Goal: Task Accomplishment & Management: Manage account settings

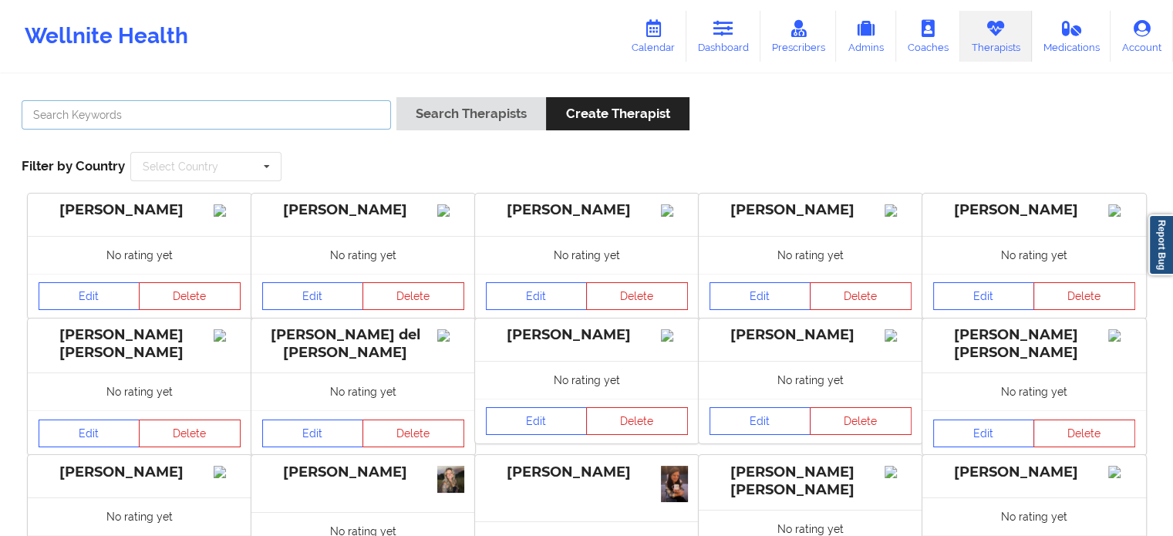
click at [234, 109] on input "text" at bounding box center [206, 114] width 369 height 29
click at [236, 103] on input "text" at bounding box center [206, 114] width 369 height 29
paste input "[PERSON_NAME]"
type input "[PERSON_NAME]"
click at [396, 97] on button "Search Therapists" at bounding box center [471, 113] width 150 height 33
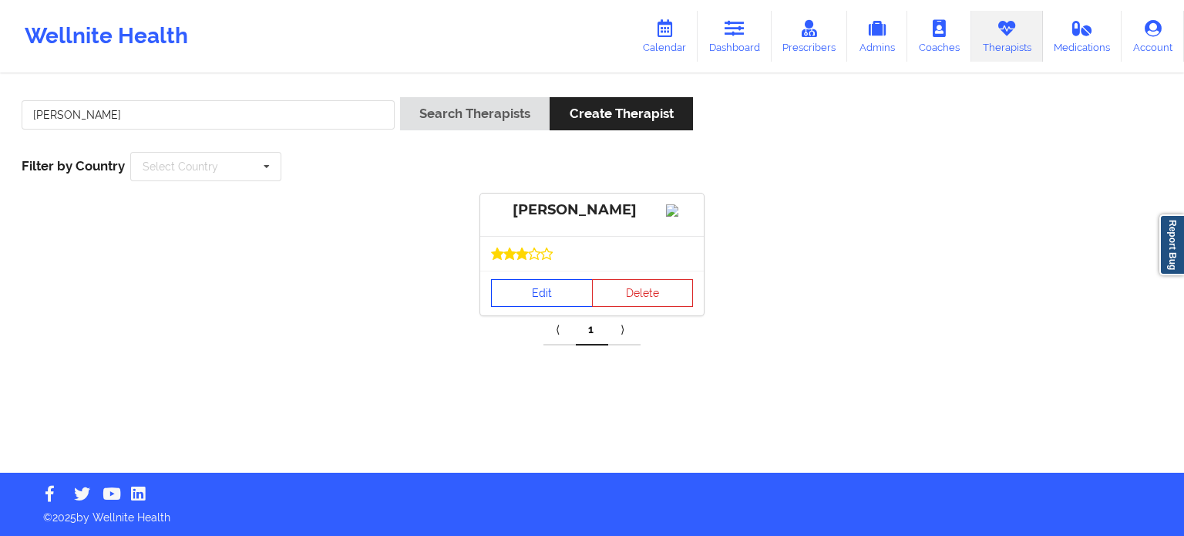
click at [538, 307] on link "Edit" at bounding box center [542, 293] width 102 height 28
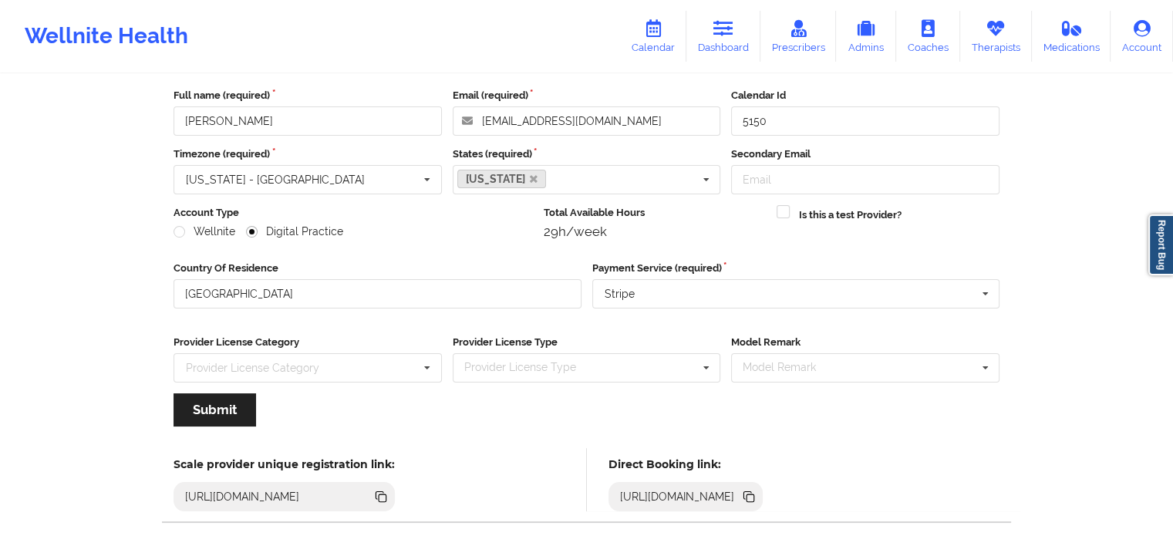
scroll to position [154, 0]
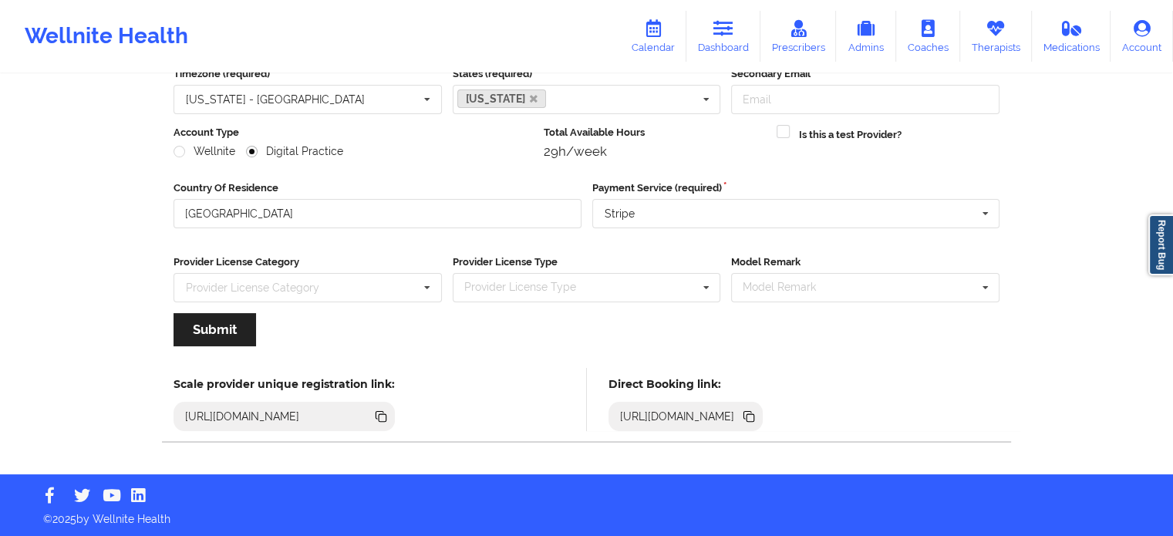
click at [757, 415] on icon at bounding box center [748, 416] width 17 height 17
click at [729, 30] on icon at bounding box center [723, 28] width 20 height 17
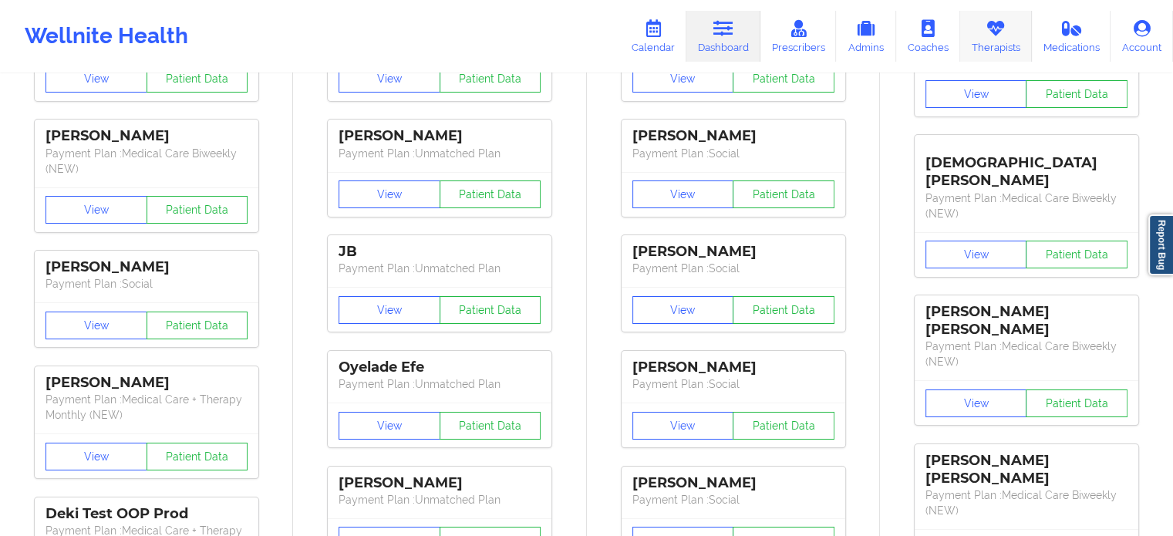
click at [984, 26] on link "Therapists" at bounding box center [996, 36] width 72 height 51
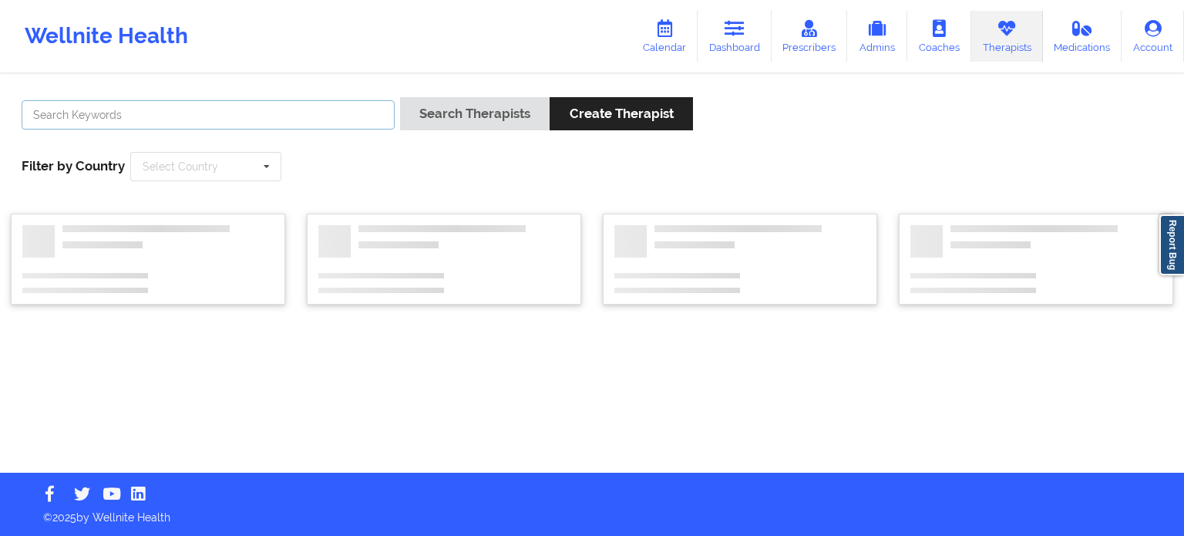
click at [286, 123] on input "text" at bounding box center [208, 114] width 373 height 29
paste input "[PERSON_NAME]"
type input "[PERSON_NAME]"
click at [400, 97] on button "Search Therapists" at bounding box center [475, 113] width 150 height 33
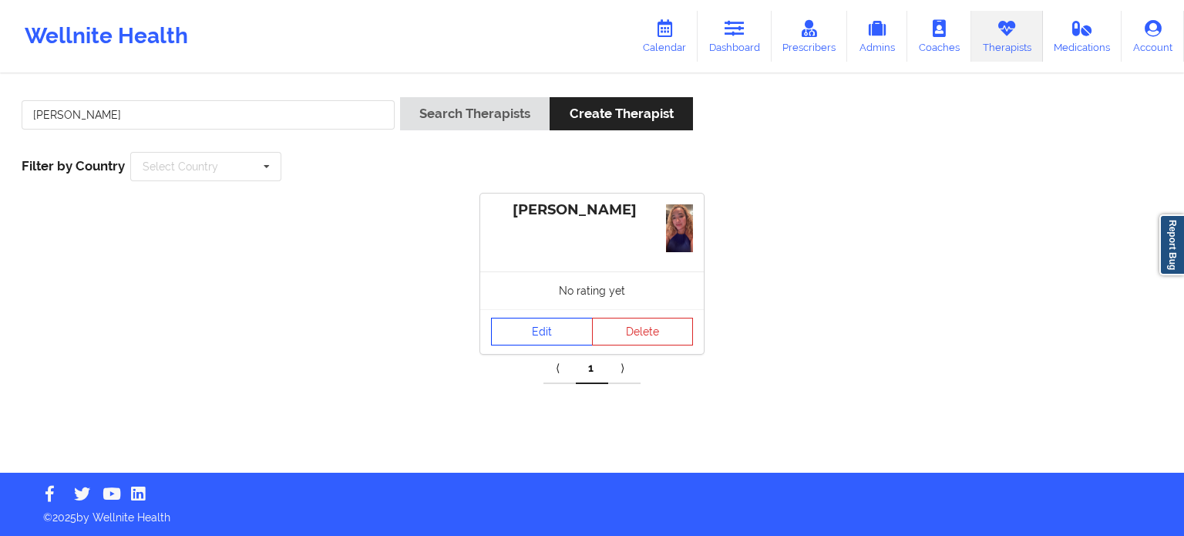
click at [544, 332] on link "Edit" at bounding box center [542, 332] width 102 height 28
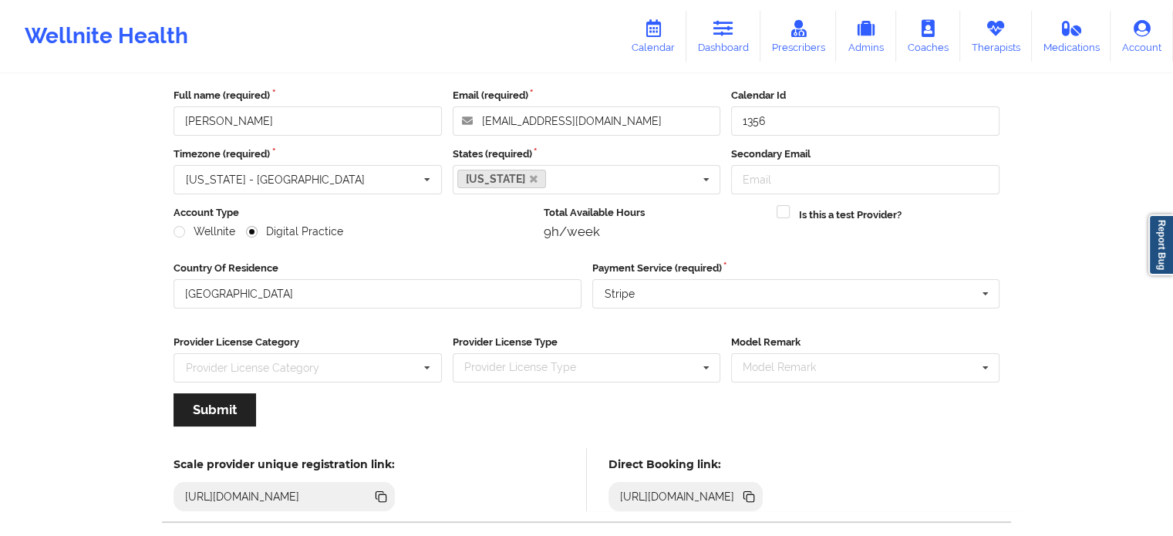
scroll to position [154, 0]
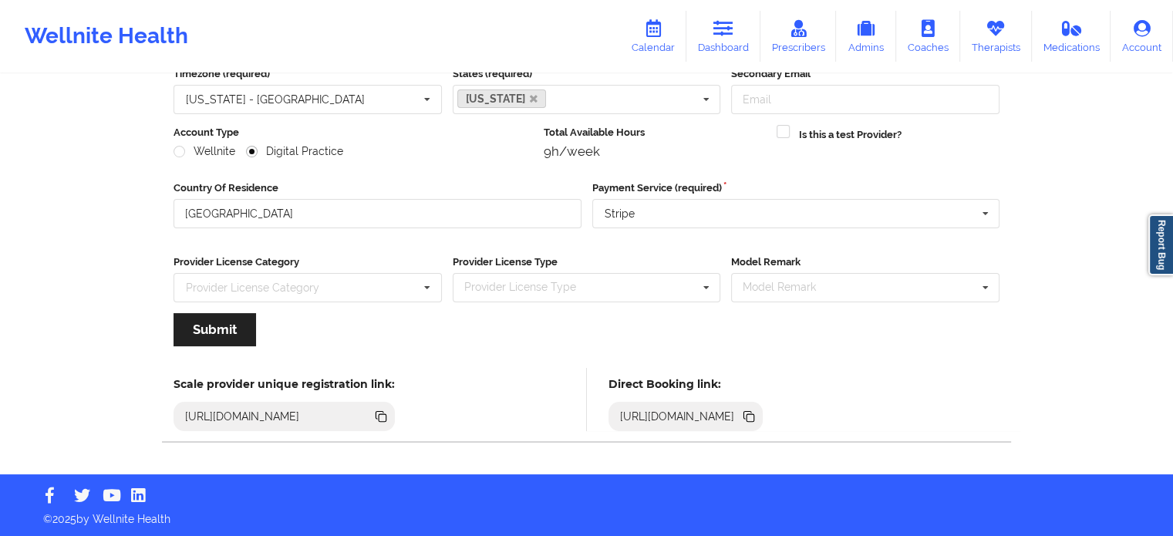
click at [754, 416] on icon at bounding box center [750, 418] width 8 height 8
